Goal: Transaction & Acquisition: Download file/media

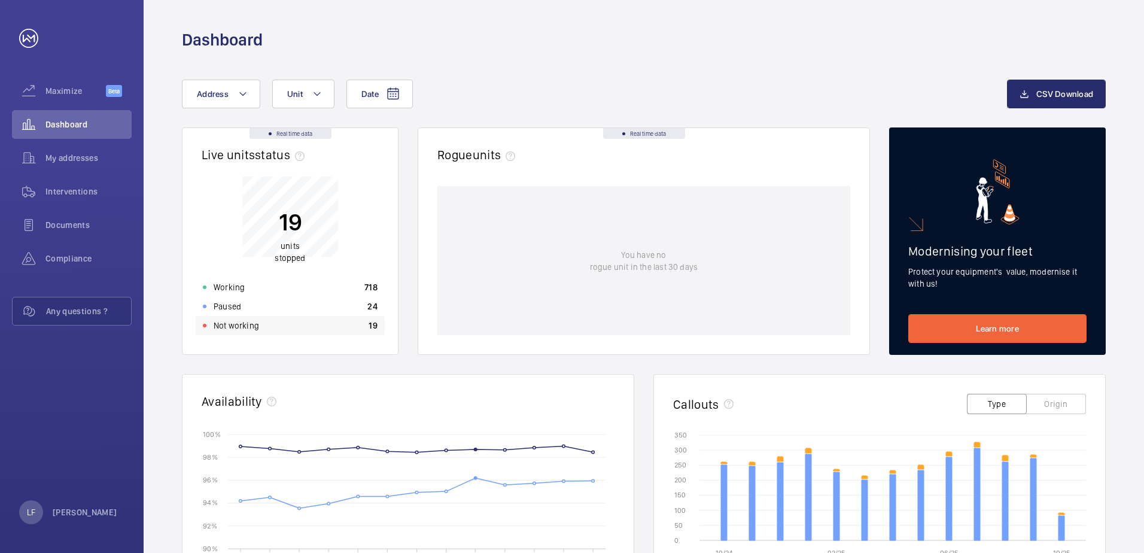
click at [297, 329] on div "Not working 19" at bounding box center [290, 325] width 189 height 19
click at [84, 155] on span "My addresses" at bounding box center [88, 158] width 86 height 12
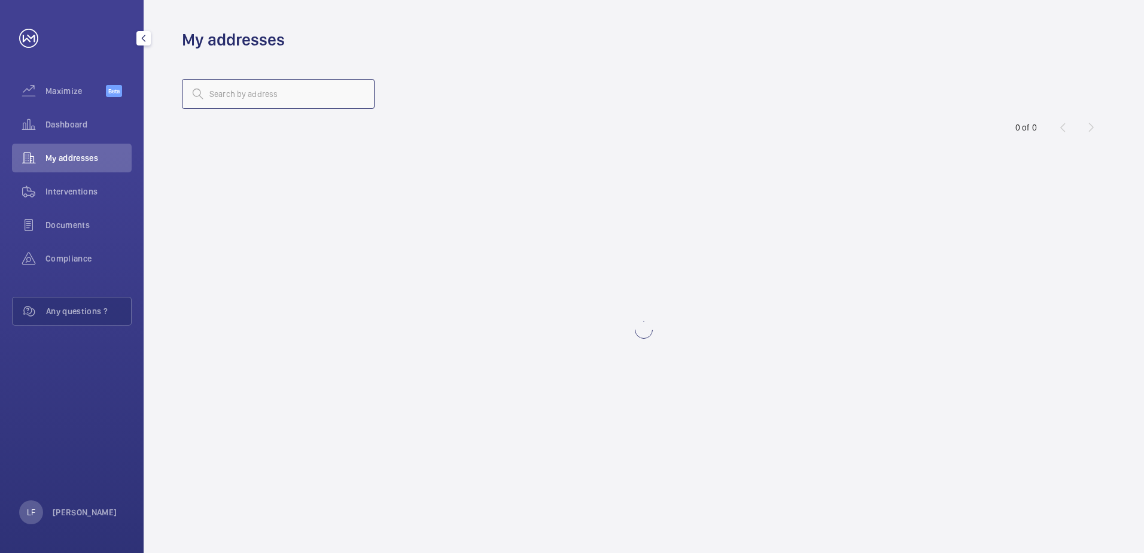
click at [223, 106] on input "text" at bounding box center [278, 94] width 193 height 30
type input "c"
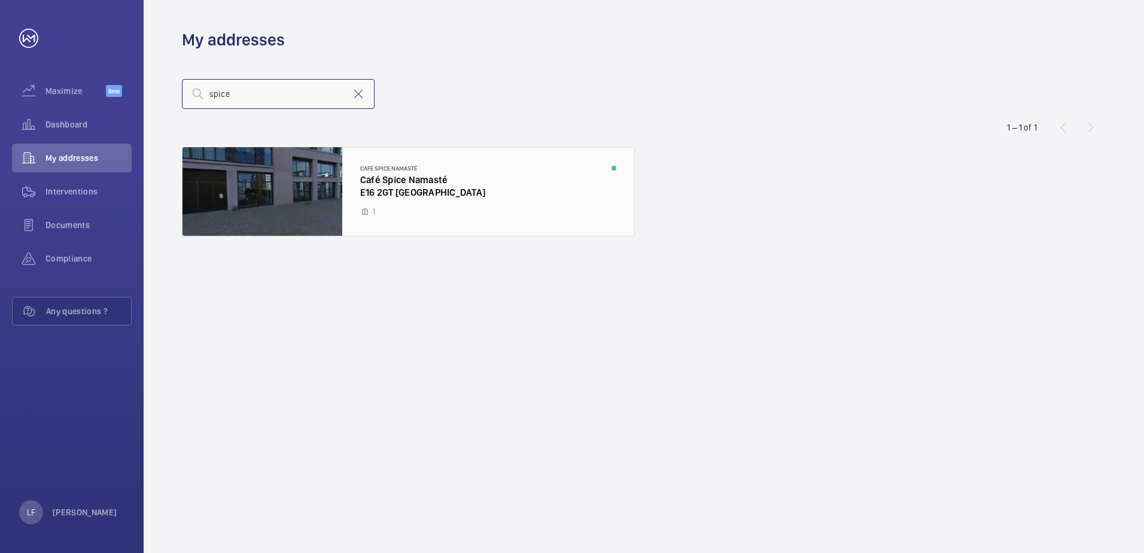
type input "spice"
click at [415, 192] on div at bounding box center [409, 191] width 452 height 89
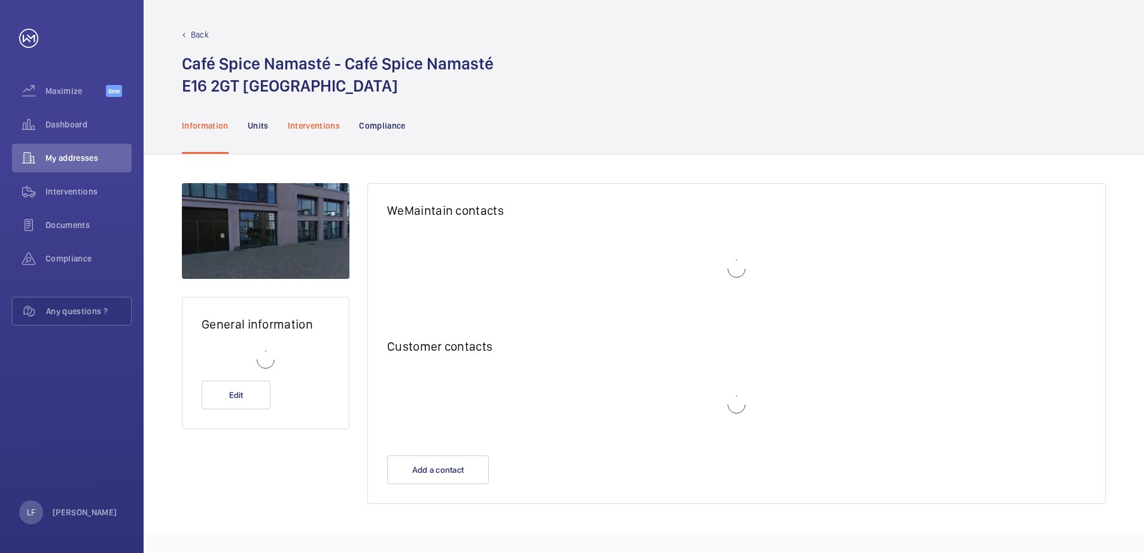
click at [326, 127] on p "Interventions" at bounding box center [314, 126] width 53 height 12
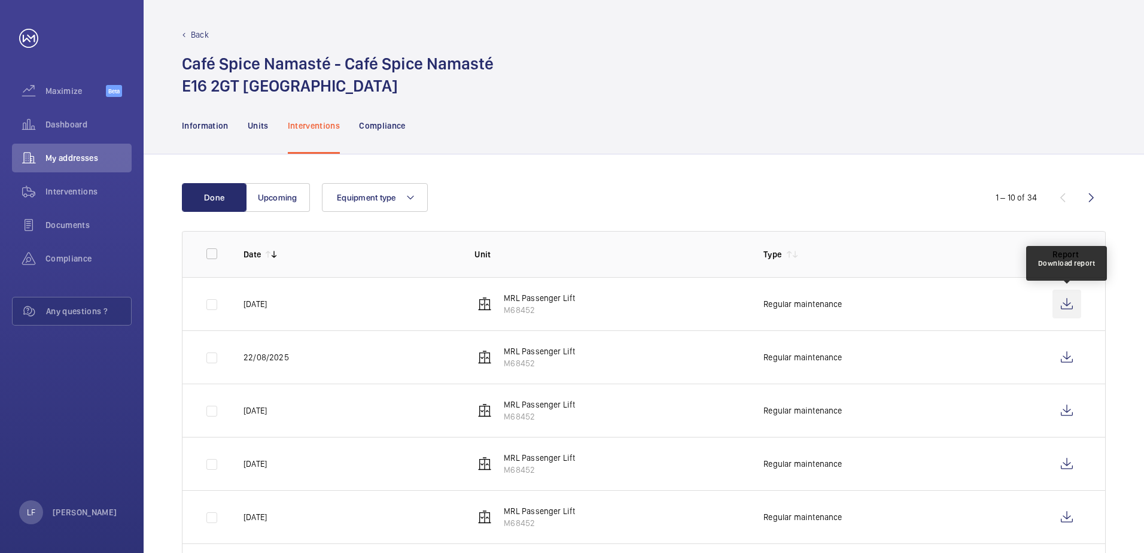
click at [1063, 300] on wm-front-icon-button at bounding box center [1067, 304] width 29 height 29
click at [84, 129] on span "Dashboard" at bounding box center [88, 124] width 86 height 12
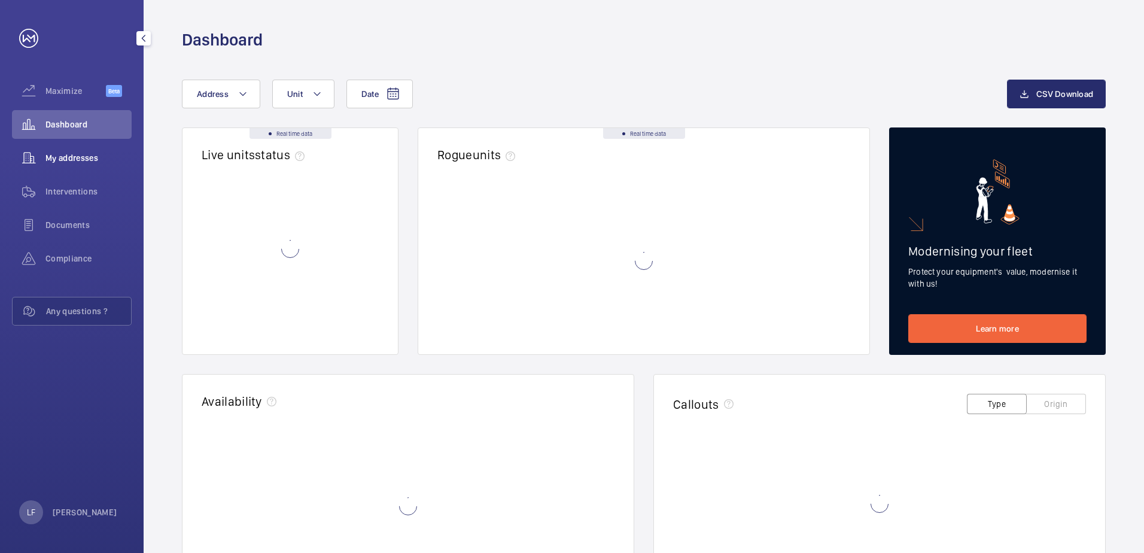
click at [83, 149] on div "My addresses" at bounding box center [72, 158] width 120 height 29
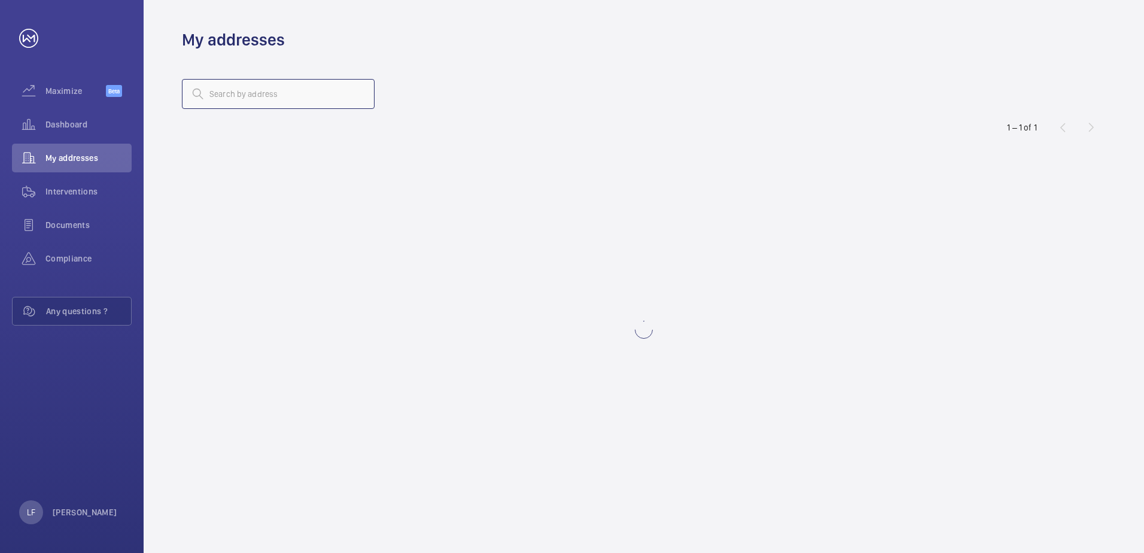
click at [220, 95] on input "text" at bounding box center [278, 94] width 193 height 30
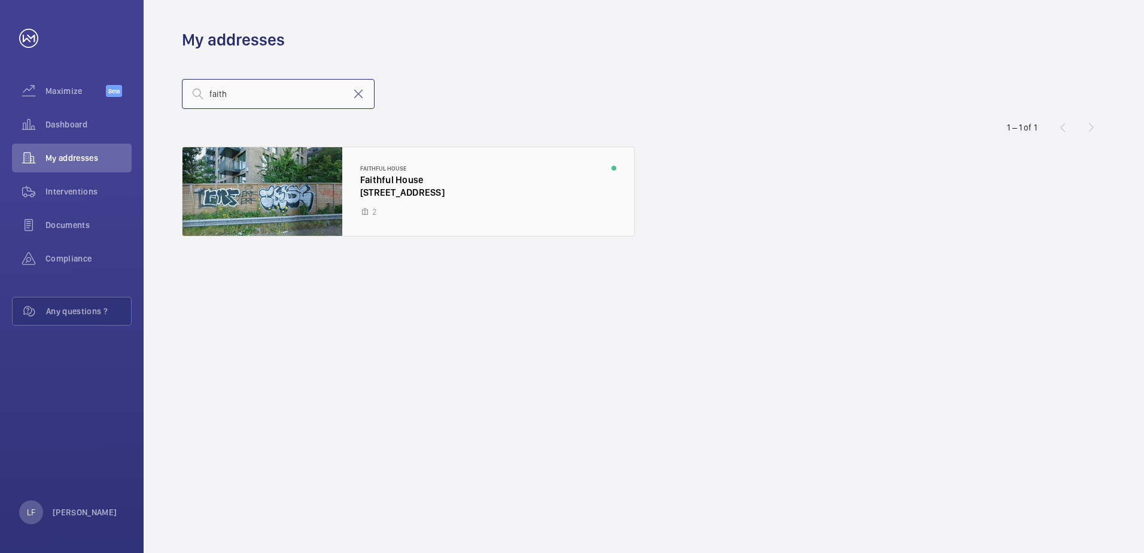
type input "faith"
click at [416, 181] on div at bounding box center [409, 191] width 452 height 89
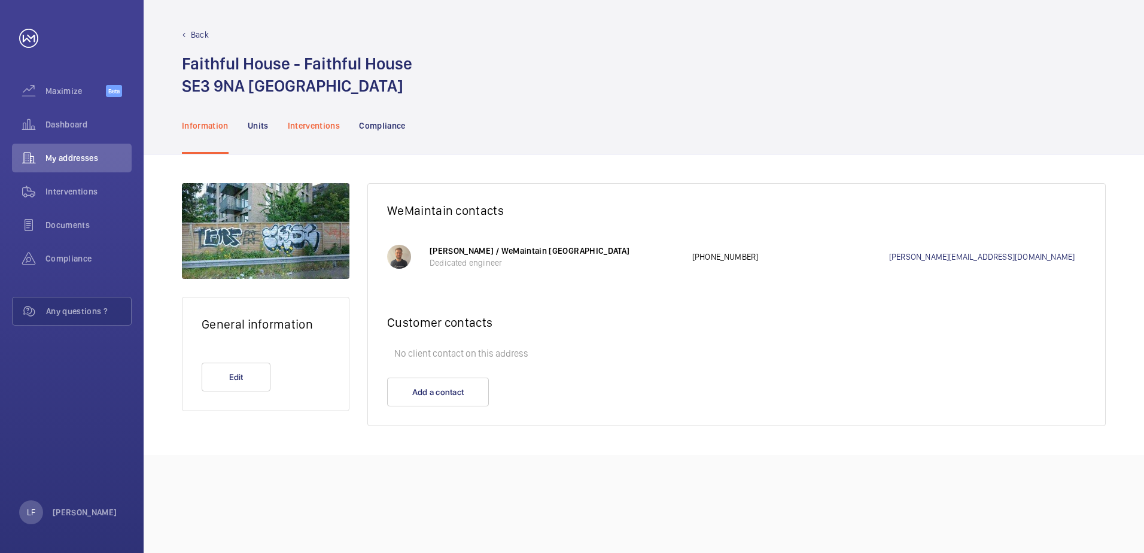
click at [319, 127] on p "Interventions" at bounding box center [314, 126] width 53 height 12
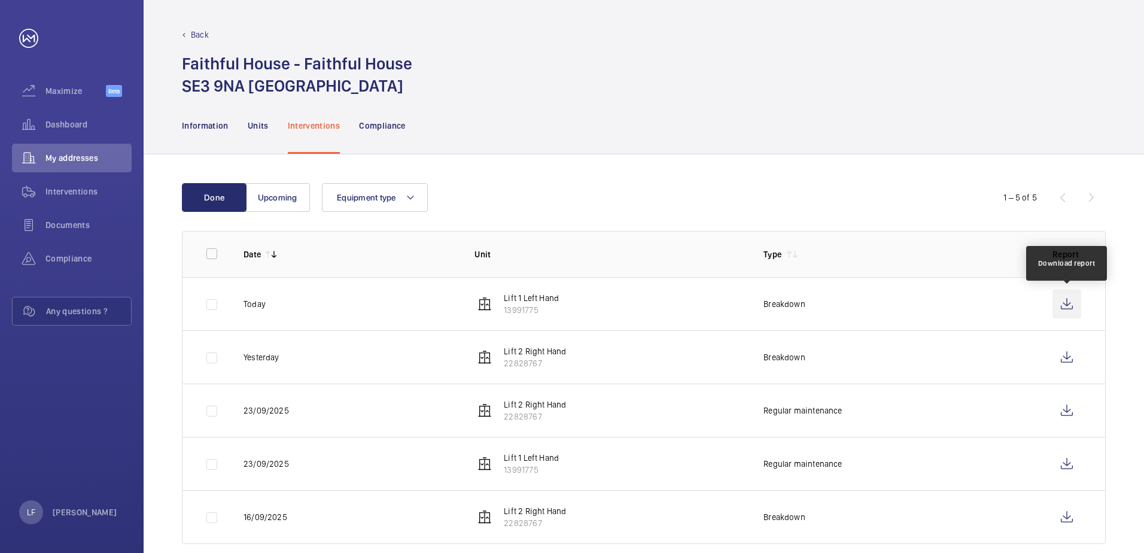
click at [1061, 298] on wm-front-icon-button at bounding box center [1067, 304] width 29 height 29
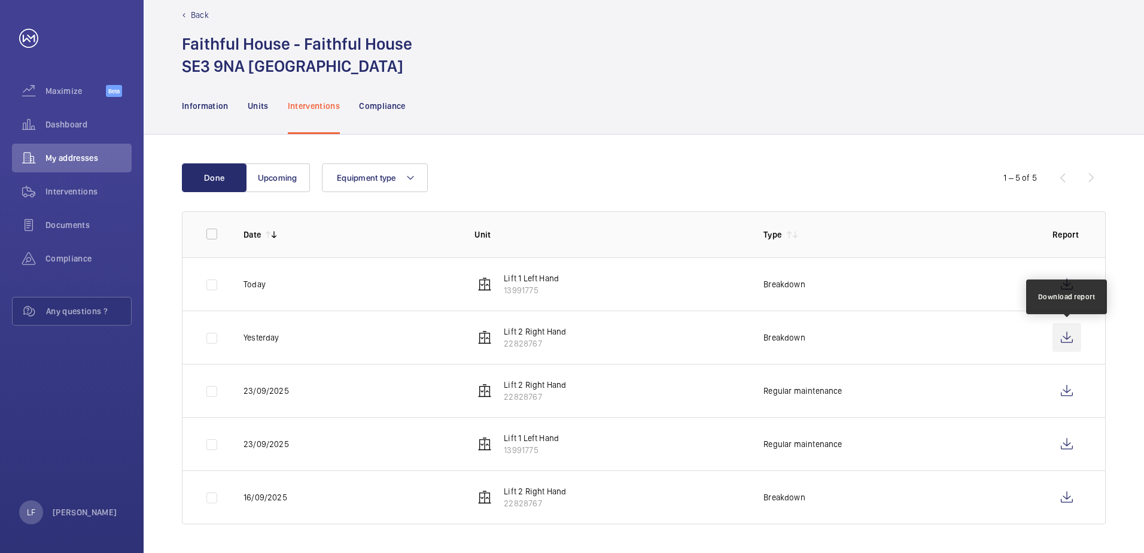
click at [1064, 336] on wm-front-icon-button at bounding box center [1067, 337] width 29 height 29
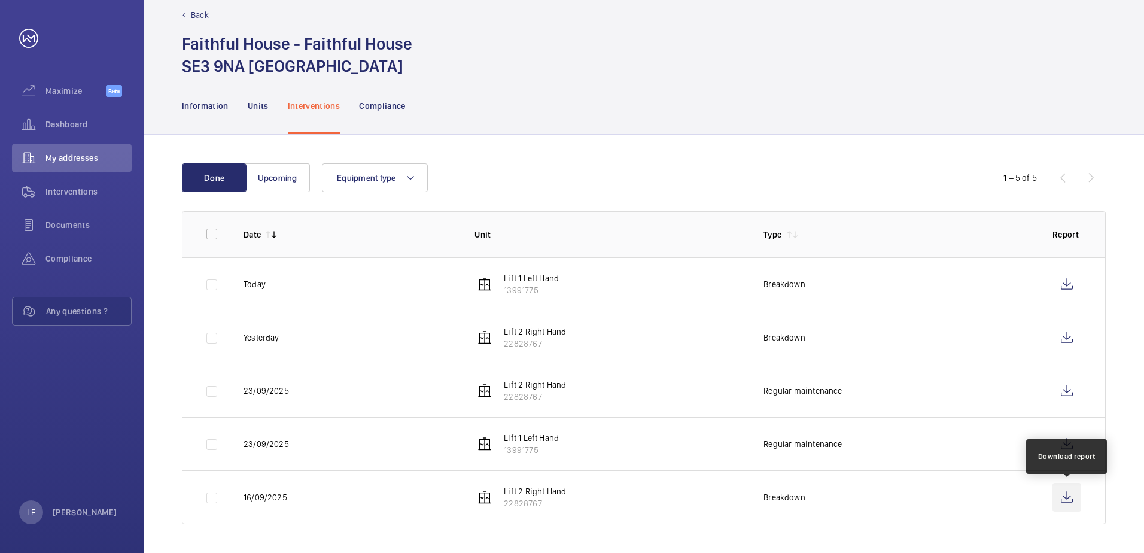
click at [1066, 496] on wm-front-icon-button at bounding box center [1067, 497] width 29 height 29
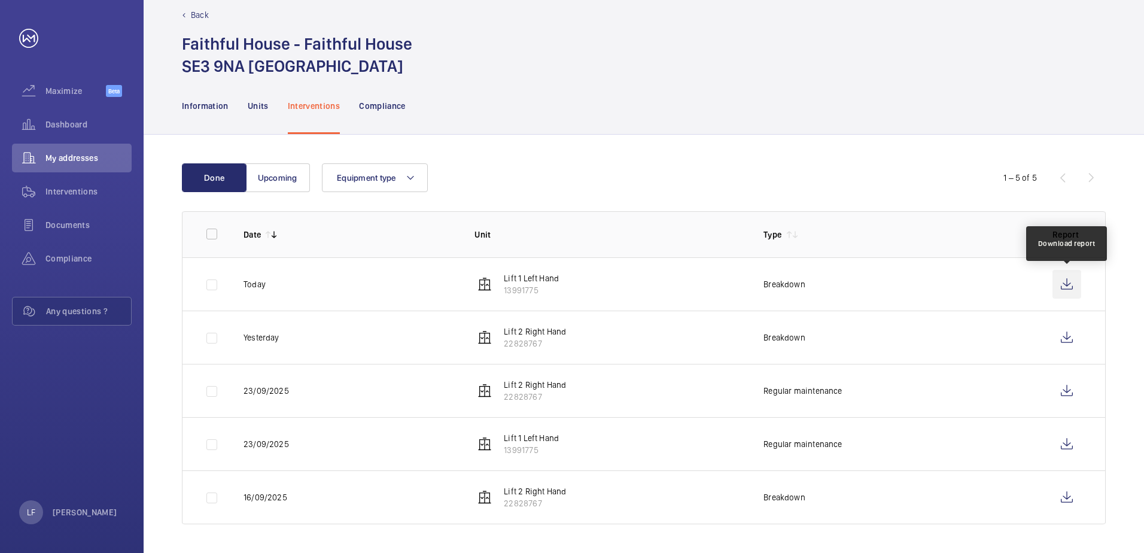
click at [1060, 283] on wm-front-icon-button at bounding box center [1067, 284] width 29 height 29
click at [1062, 340] on wm-front-icon-button at bounding box center [1067, 337] width 29 height 29
